Goal: Entertainment & Leisure: Consume media (video, audio)

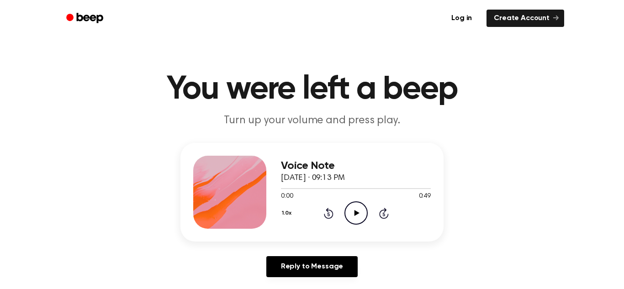
click at [357, 216] on icon "Play Audio" at bounding box center [355, 212] width 23 height 23
click at [358, 223] on icon "Play Audio" at bounding box center [355, 212] width 23 height 23
click at [358, 223] on icon "Pause Audio" at bounding box center [355, 212] width 23 height 23
click at [352, 220] on icon "Play Audio" at bounding box center [355, 212] width 23 height 23
click at [361, 210] on icon "Play Audio" at bounding box center [355, 212] width 23 height 23
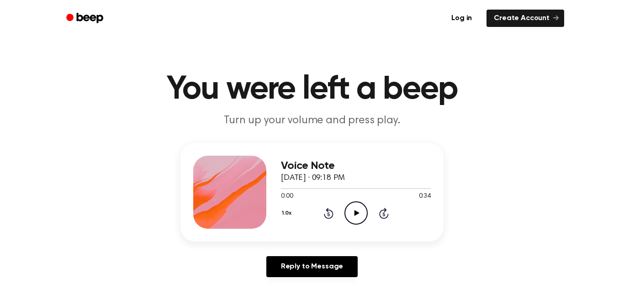
click at [363, 205] on circle at bounding box center [356, 213] width 22 height 22
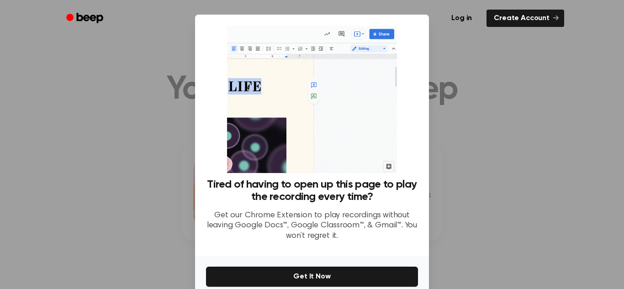
click at [407, 200] on h3 "Tired of having to open up this page to play the recording every time?" at bounding box center [312, 191] width 212 height 25
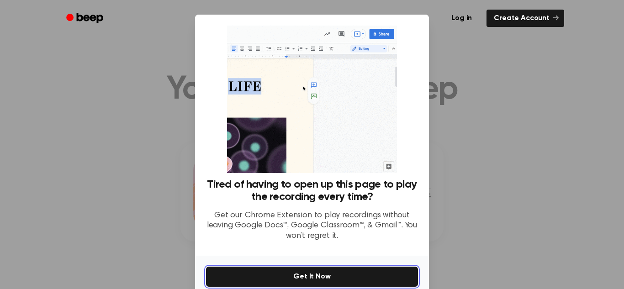
click at [362, 275] on button "Get It Now" at bounding box center [312, 277] width 212 height 20
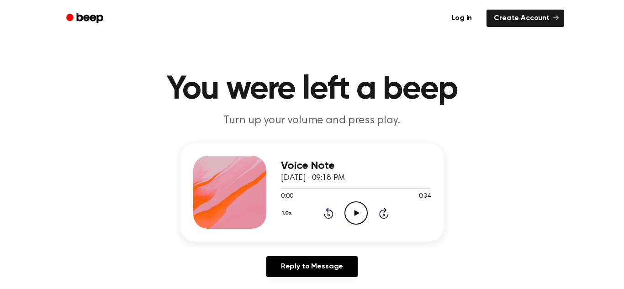
click at [361, 214] on icon "Play Audio" at bounding box center [355, 212] width 23 height 23
click at [346, 209] on icon "Play Audio" at bounding box center [355, 212] width 23 height 23
